Goal: Task Accomplishment & Management: Complete application form

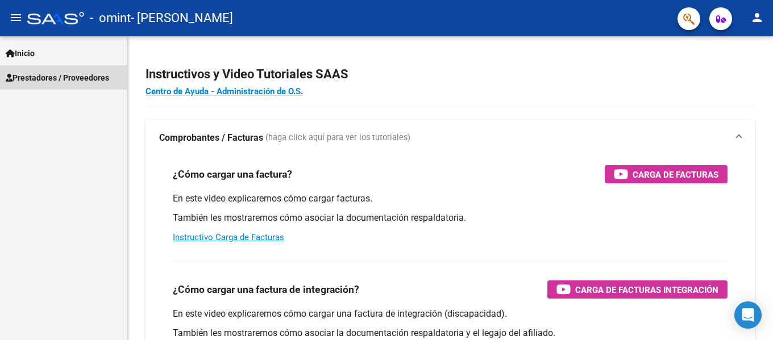
click at [66, 79] on span "Prestadores / Proveedores" at bounding box center [57, 78] width 103 height 13
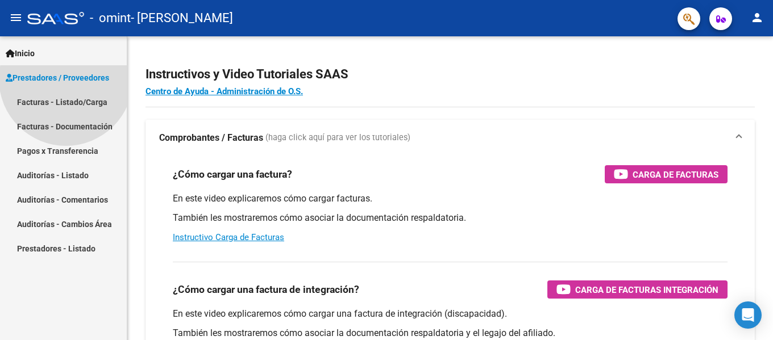
click at [66, 79] on span "Prestadores / Proveedores" at bounding box center [57, 78] width 103 height 13
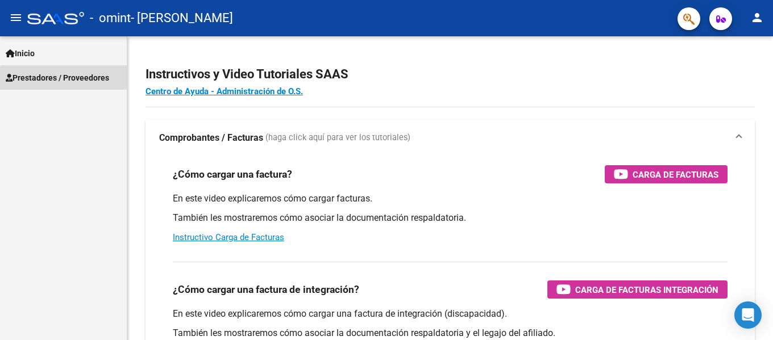
click at [66, 79] on span "Prestadores / Proveedores" at bounding box center [57, 78] width 103 height 13
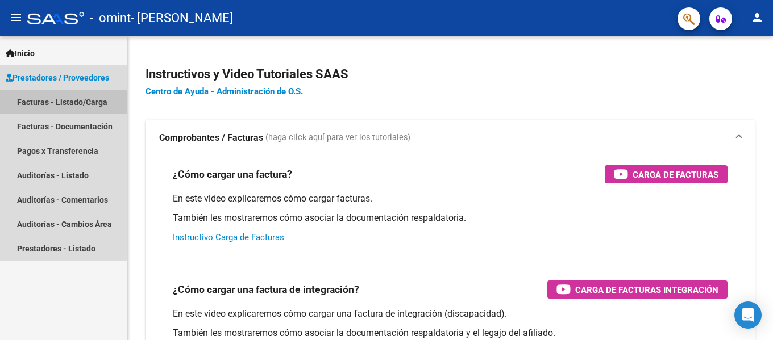
click at [51, 104] on link "Facturas - Listado/Carga" at bounding box center [63, 102] width 127 height 24
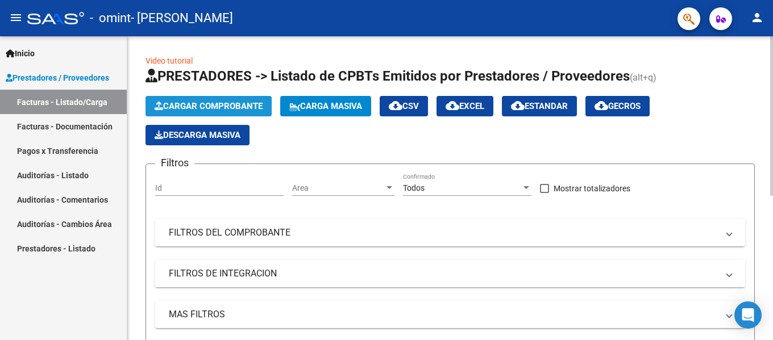
click at [241, 108] on span "Cargar Comprobante" at bounding box center [209, 106] width 108 height 10
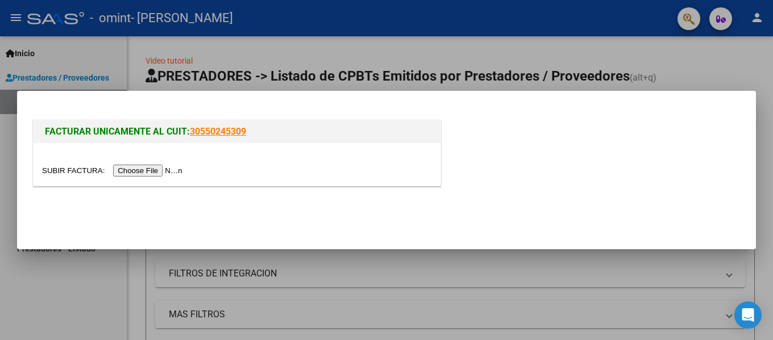
click at [169, 171] on input "file" at bounding box center [114, 171] width 144 height 12
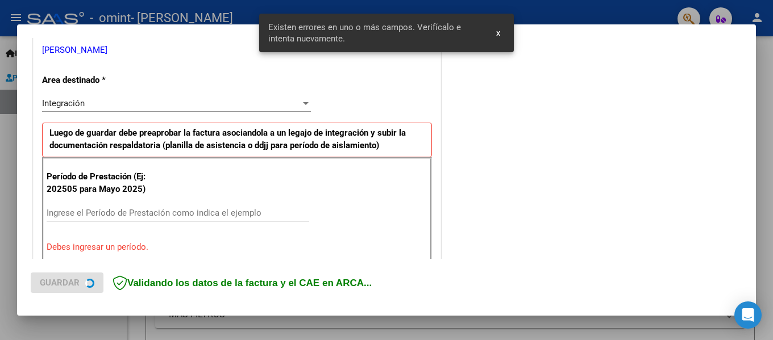
scroll to position [285, 0]
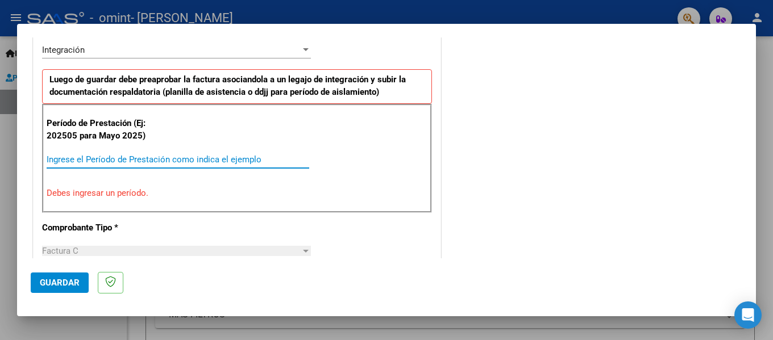
click at [144, 162] on input "Ingrese el Período de Prestación como indica el ejemplo" at bounding box center [178, 160] width 263 height 10
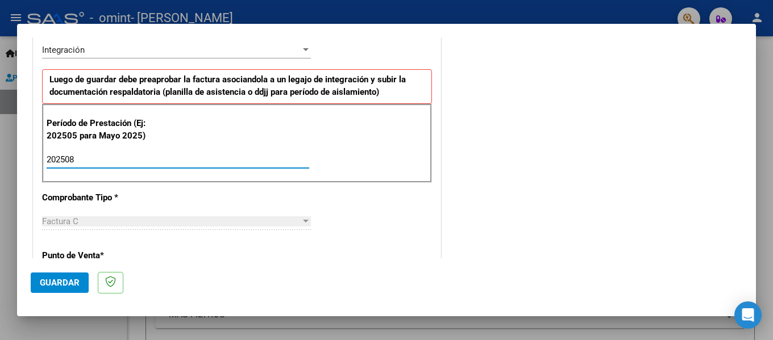
type input "202508"
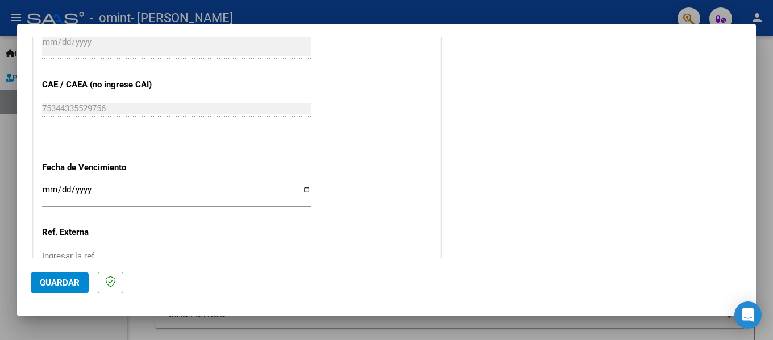
scroll to position [702, 0]
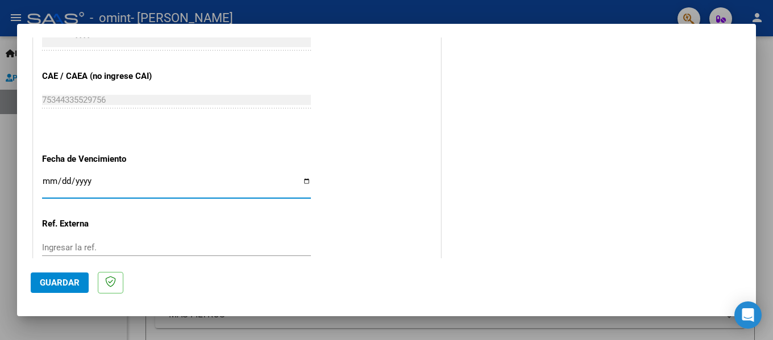
click at [302, 184] on input "Ingresar la fecha" at bounding box center [176, 186] width 269 height 18
type input "[DATE]"
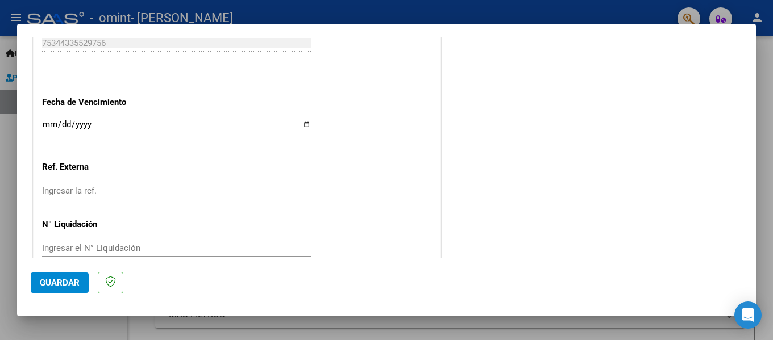
scroll to position [779, 0]
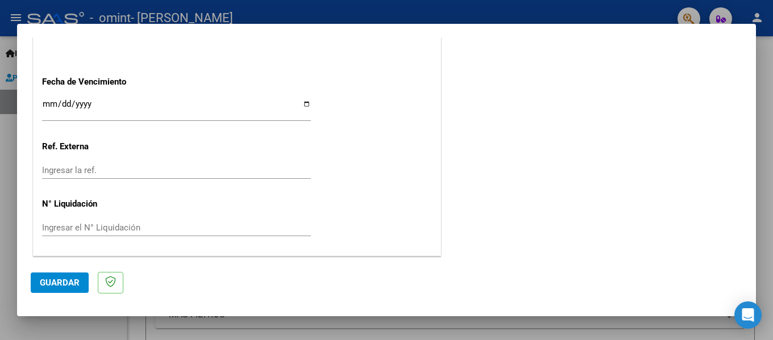
click at [65, 279] on span "Guardar" at bounding box center [60, 283] width 40 height 10
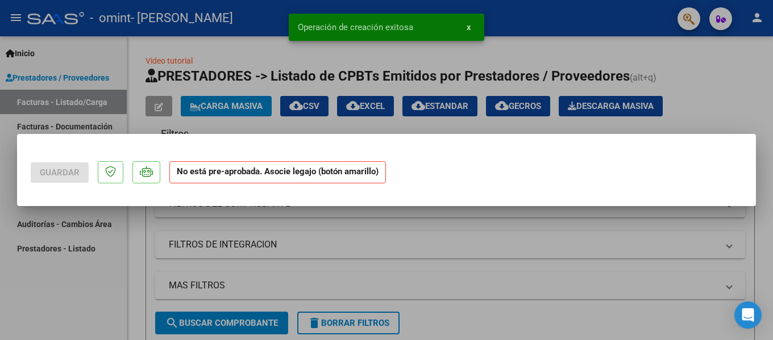
scroll to position [0, 0]
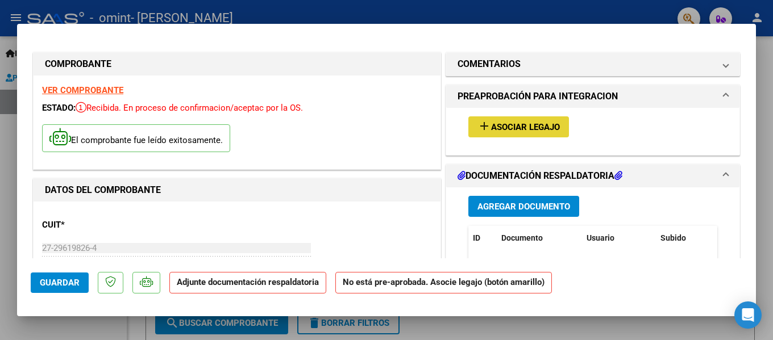
click at [513, 127] on span "Asociar Legajo" at bounding box center [525, 127] width 69 height 10
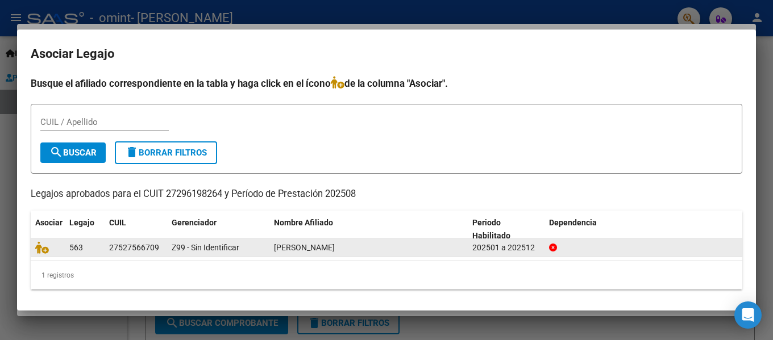
click at [85, 249] on div "563" at bounding box center [84, 248] width 31 height 13
click at [41, 250] on icon at bounding box center [42, 248] width 14 height 13
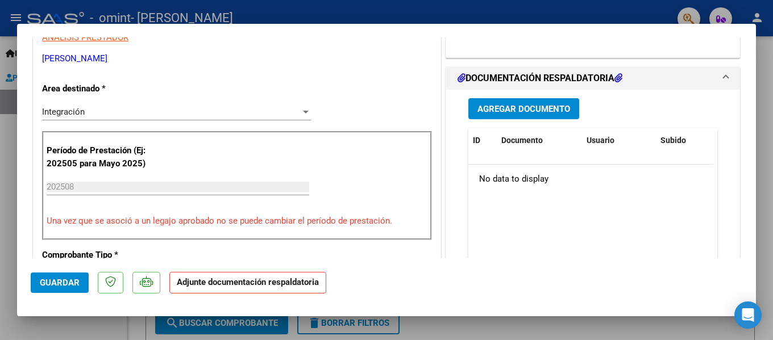
scroll to position [254, 0]
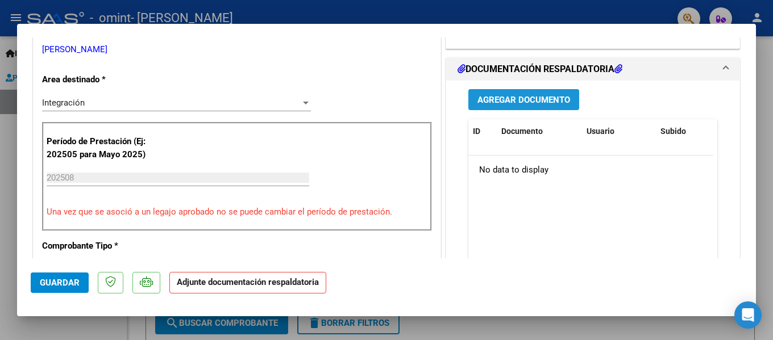
click at [510, 101] on span "Agregar Documento" at bounding box center [523, 100] width 93 height 10
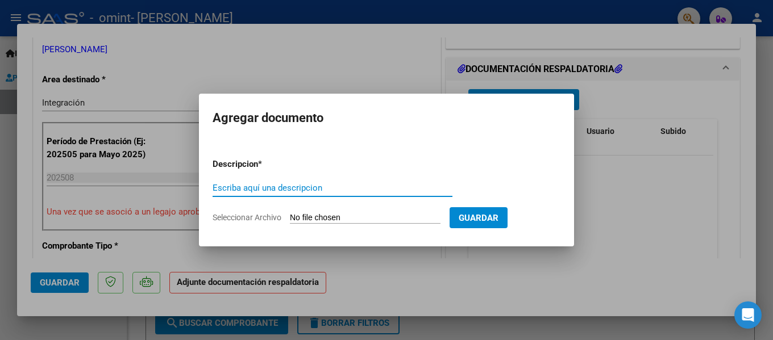
click at [237, 186] on input "Escriba aquí una descripcion" at bounding box center [333, 188] width 240 height 10
click at [223, 192] on input "Escriba aquí una descripcion" at bounding box center [333, 188] width 240 height 10
click at [305, 220] on input "Seleccionar Archivo" at bounding box center [365, 218] width 151 height 11
type input "C:\fakepath\ASISTENCIA [PERSON_NAME].pdf"
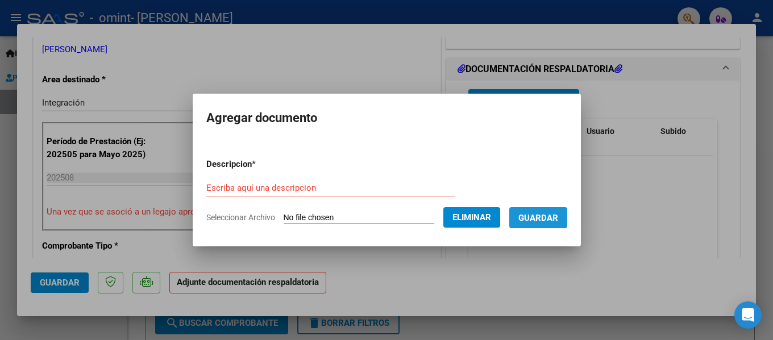
click at [552, 211] on button "Guardar" at bounding box center [538, 217] width 58 height 21
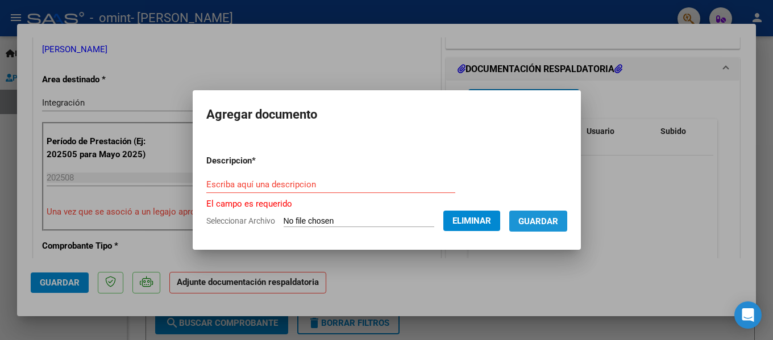
click at [552, 211] on button "Guardar" at bounding box center [538, 221] width 58 height 21
click at [282, 190] on div "Escriba aquí una descripcion" at bounding box center [330, 184] width 249 height 17
click at [280, 181] on input "Escriba aquí una descripcion" at bounding box center [330, 185] width 249 height 10
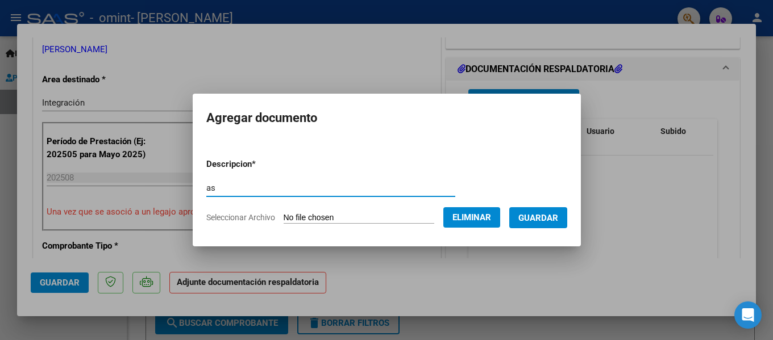
type input "a"
type input "ASISTENCIA [PERSON_NAME]"
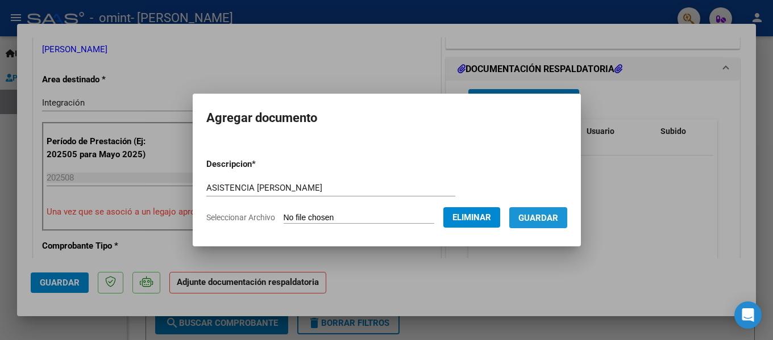
click at [546, 216] on span "Guardar" at bounding box center [538, 218] width 40 height 10
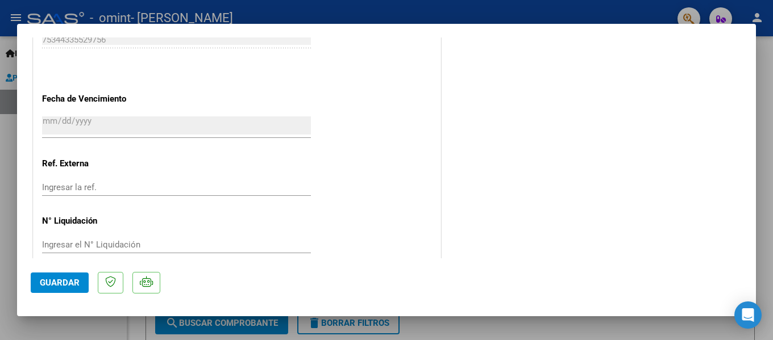
scroll to position [796, 0]
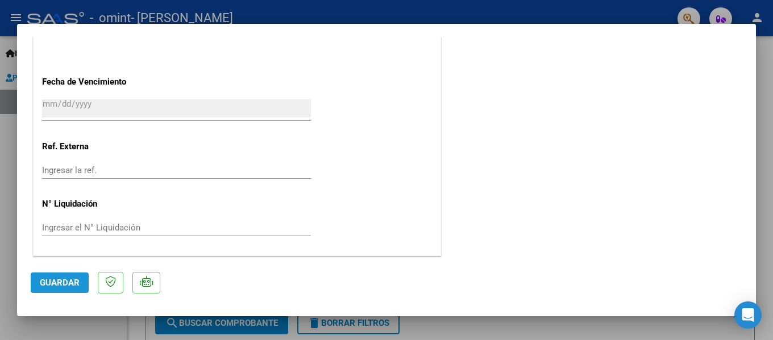
click at [70, 288] on span "Guardar" at bounding box center [60, 283] width 40 height 10
click at [73, 288] on span "Guardar" at bounding box center [60, 283] width 40 height 10
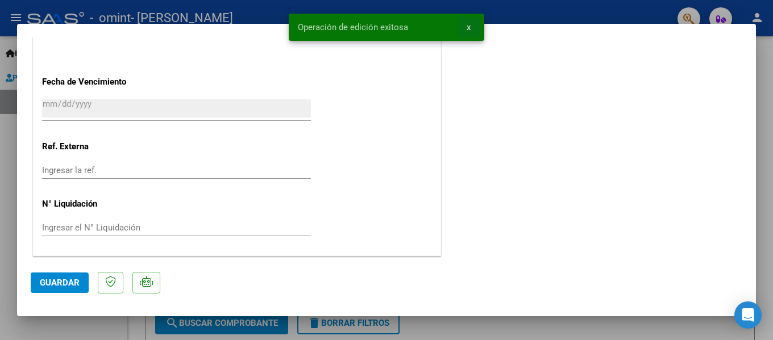
click at [467, 29] on span "x" at bounding box center [469, 27] width 4 height 10
